Goal: Transaction & Acquisition: Purchase product/service

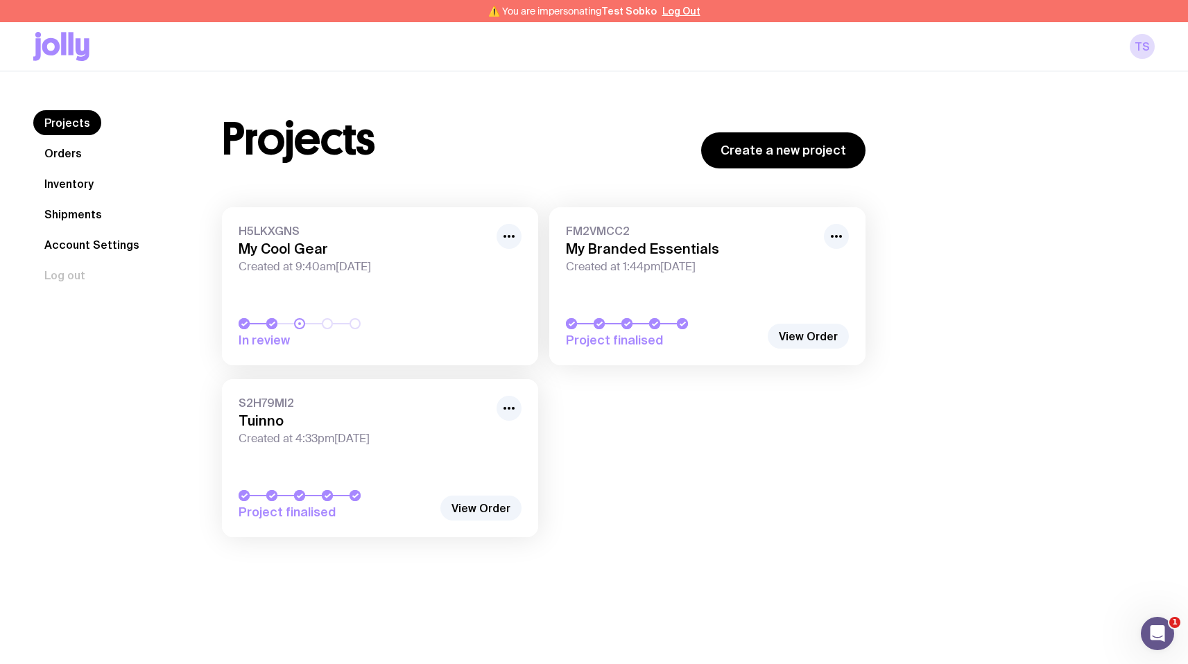
click at [269, 225] on span "H5LKXGNS" at bounding box center [364, 231] width 250 height 14
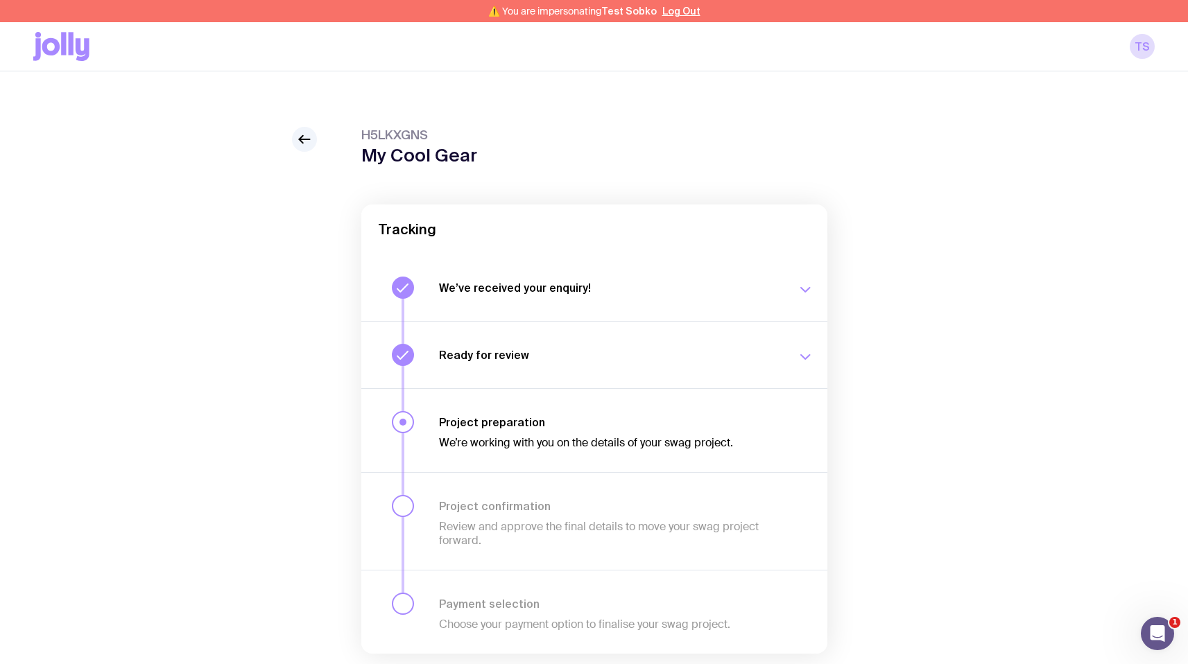
click at [400, 133] on span "H5LKXGNS" at bounding box center [419, 135] width 116 height 17
copy span "H5LKXGNS"
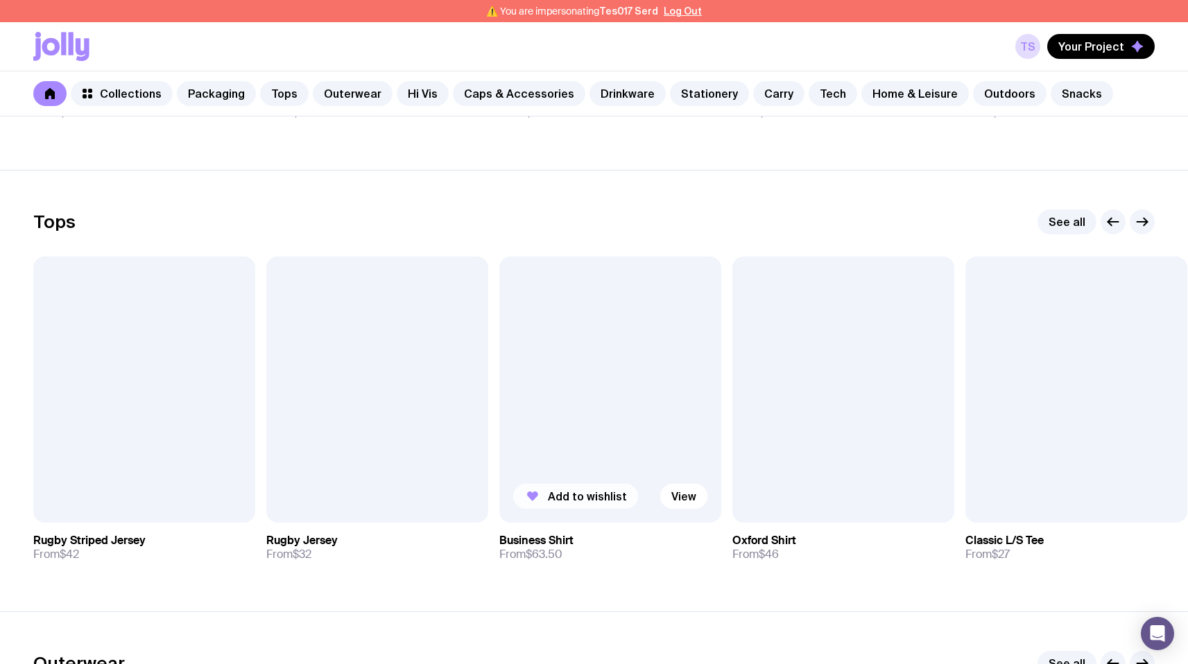
click at [559, 503] on span "Add to wishlist" at bounding box center [587, 497] width 79 height 14
click at [1096, 45] on span "Your Project" at bounding box center [1091, 47] width 66 height 14
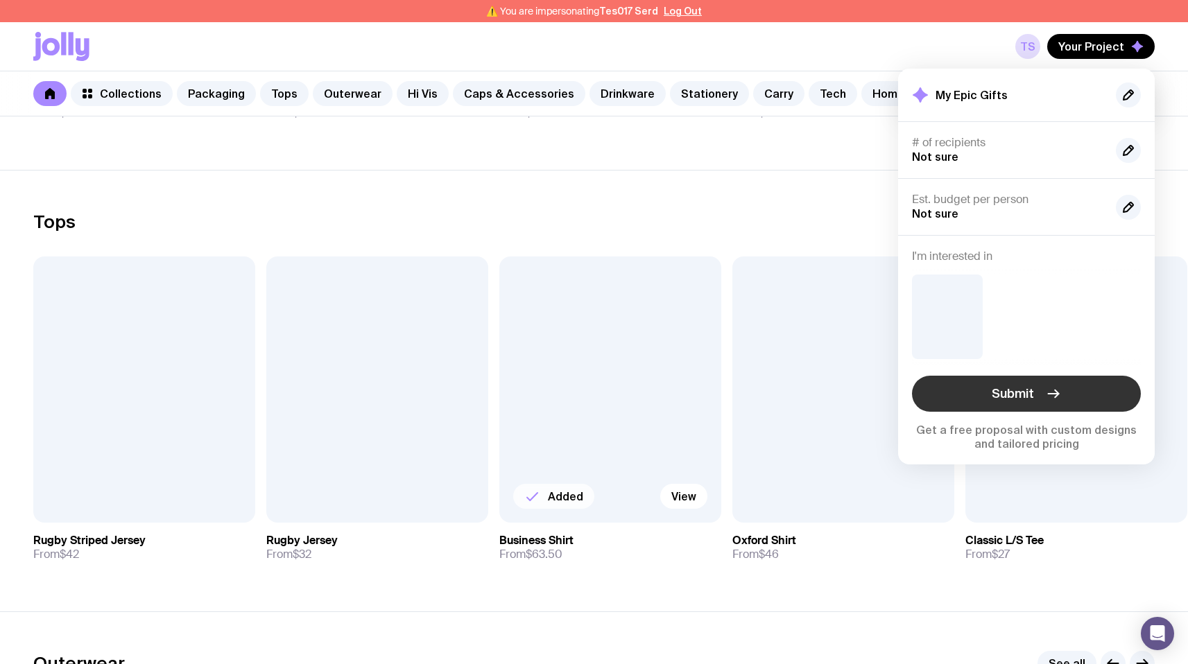
click at [988, 390] on button "Submit" at bounding box center [1026, 394] width 229 height 36
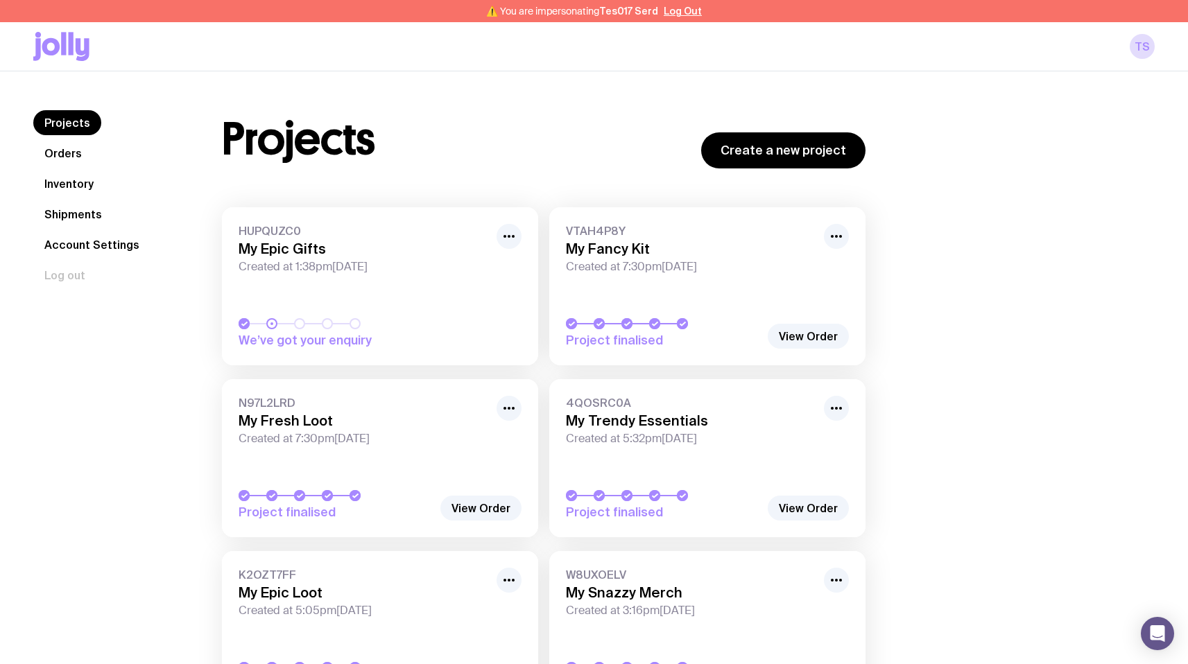
click at [404, 301] on link "HUPQUZC0 My Epic Gifts Created at 1:38pm, Thu 28th Aug 2025 We’ve got your enqu…" at bounding box center [380, 286] width 316 height 158
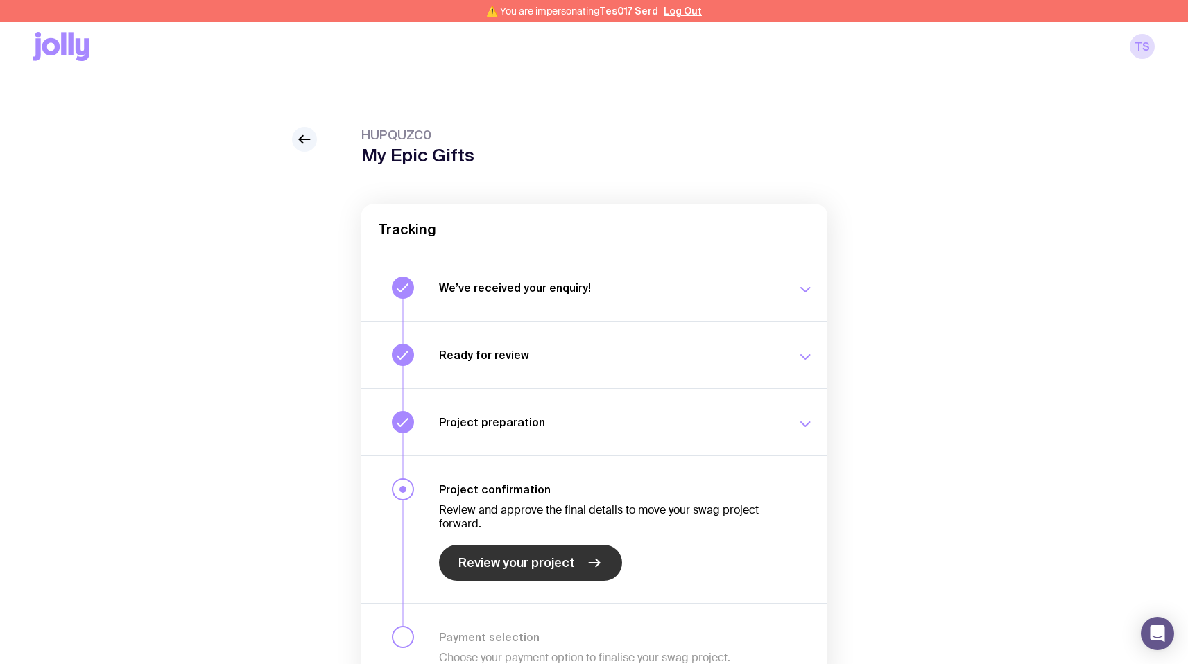
click at [497, 576] on link "Review your project" at bounding box center [530, 563] width 183 height 36
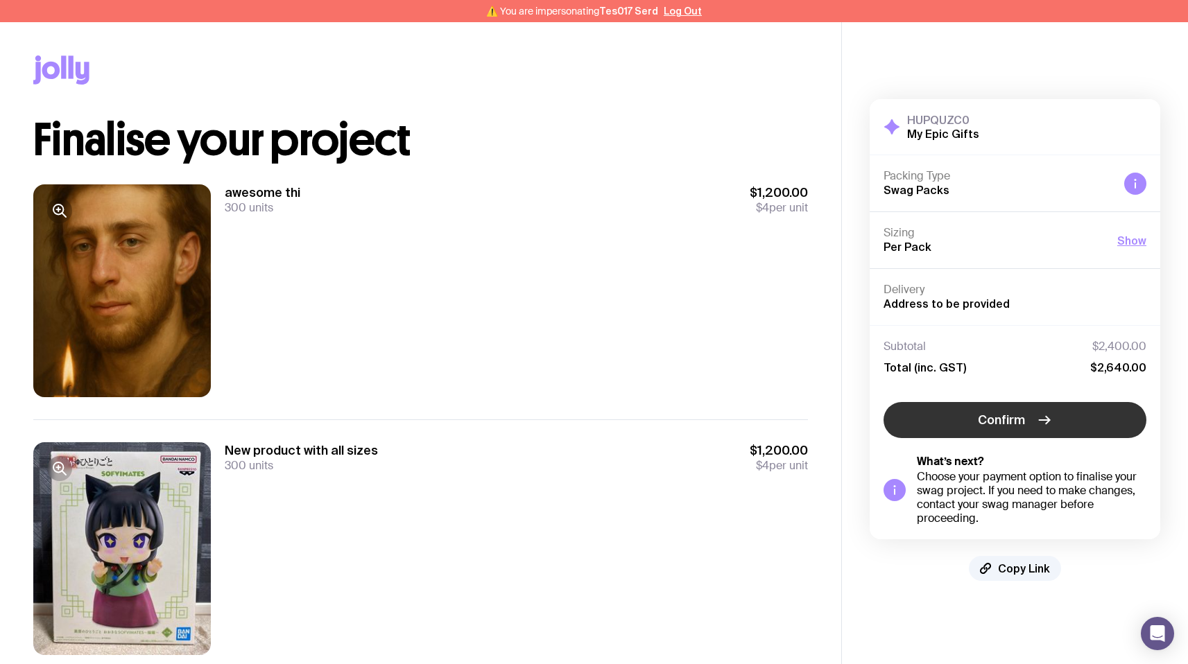
click at [959, 429] on button "Confirm" at bounding box center [1015, 420] width 263 height 36
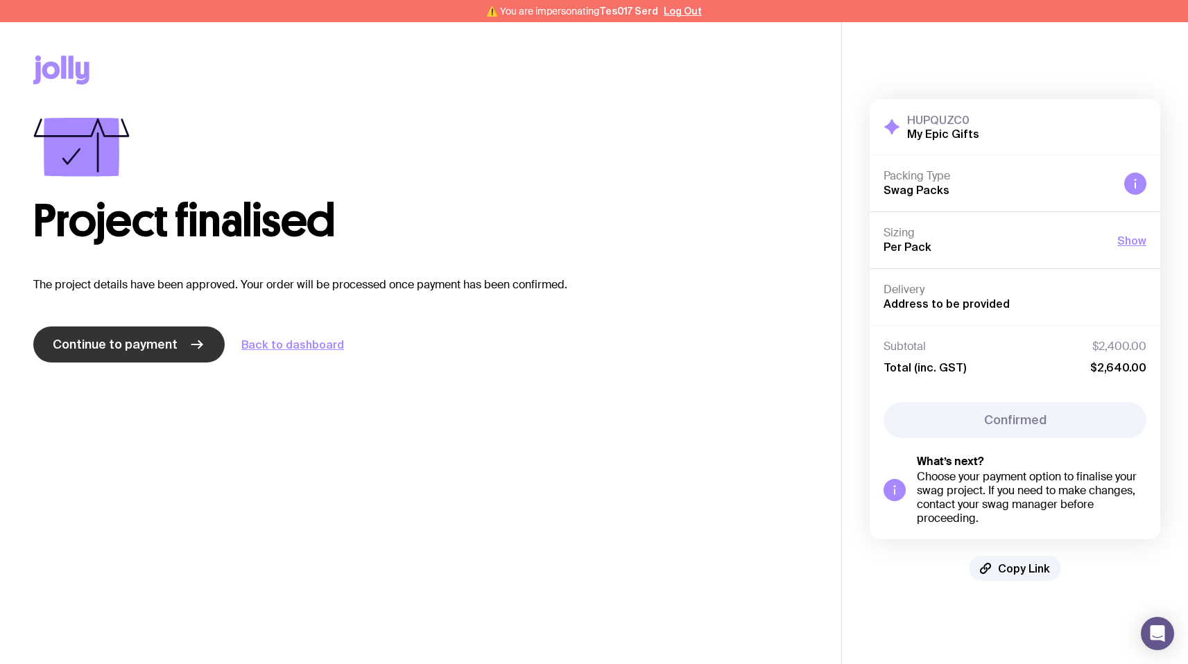
click at [93, 344] on span "Continue to payment" at bounding box center [115, 344] width 125 height 17
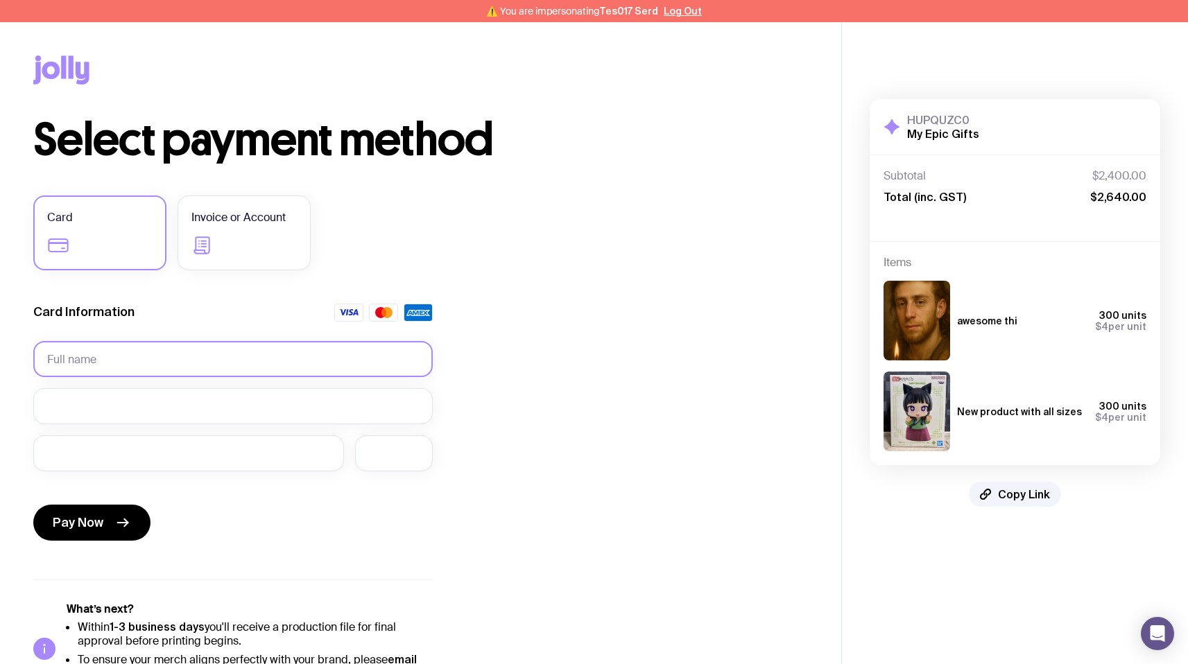
click at [144, 364] on input "text" at bounding box center [233, 359] width 400 height 36
type input "hanna kuzii"
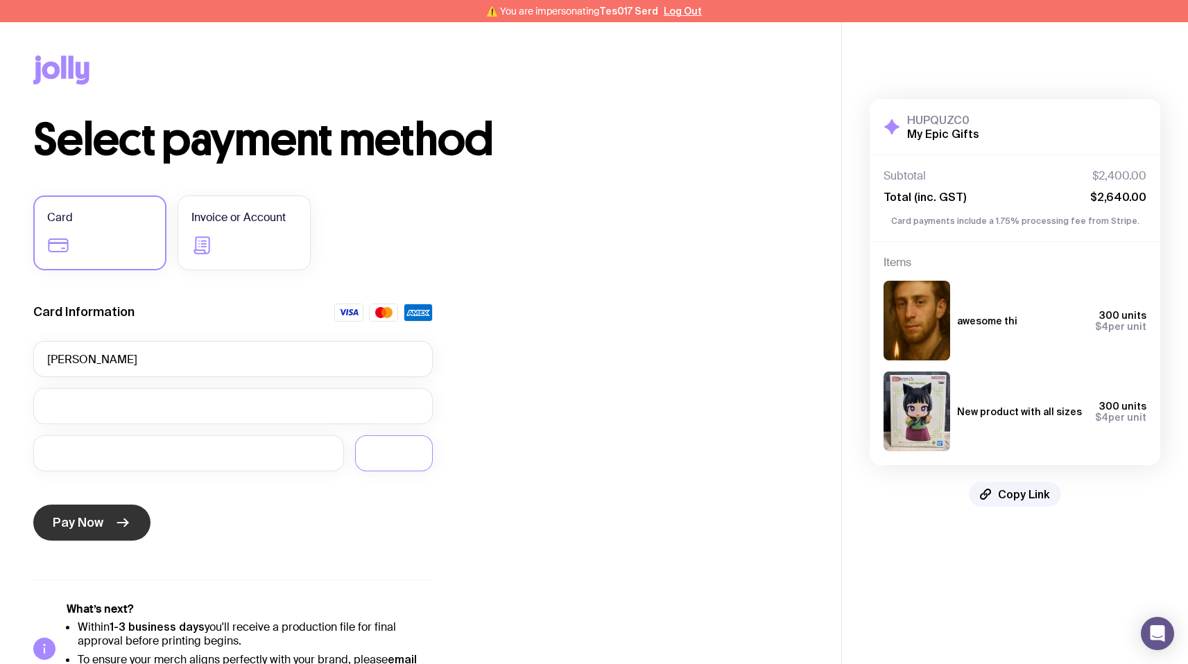
click at [101, 515] on span "Pay Now" at bounding box center [78, 523] width 51 height 17
